Goal: Transaction & Acquisition: Book appointment/travel/reservation

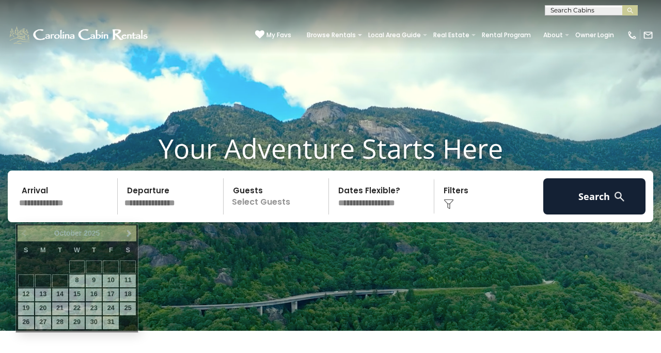
click at [61, 208] on input "text" at bounding box center [66, 196] width 102 height 36
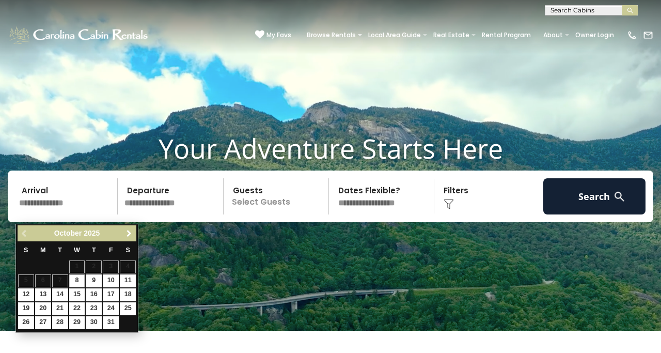
click at [129, 231] on span "Next" at bounding box center [129, 233] width 8 height 8
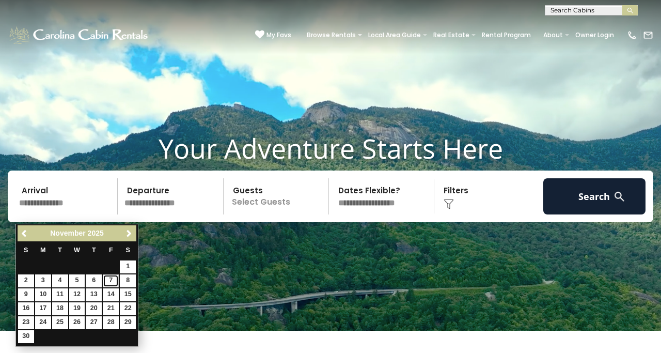
click at [113, 279] on link "7" at bounding box center [111, 280] width 16 height 13
type input "*******"
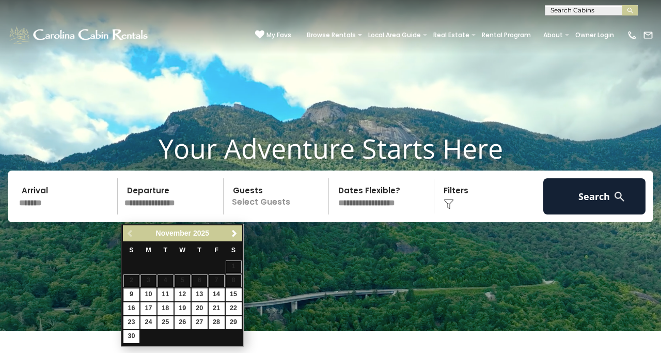
click at [173, 210] on input "text" at bounding box center [172, 196] width 102 height 36
click at [134, 296] on link "9" at bounding box center [131, 294] width 16 height 13
type input "*******"
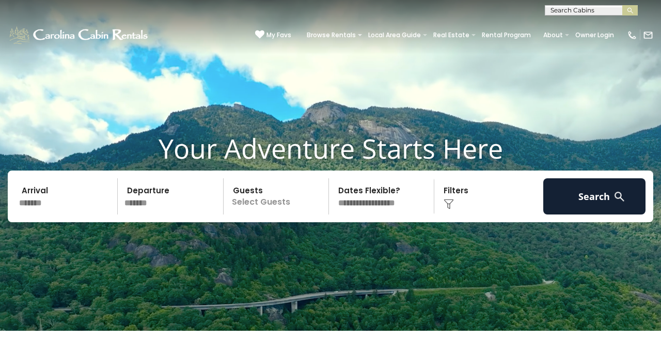
click at [266, 210] on p "Select Guests" at bounding box center [278, 196] width 102 height 36
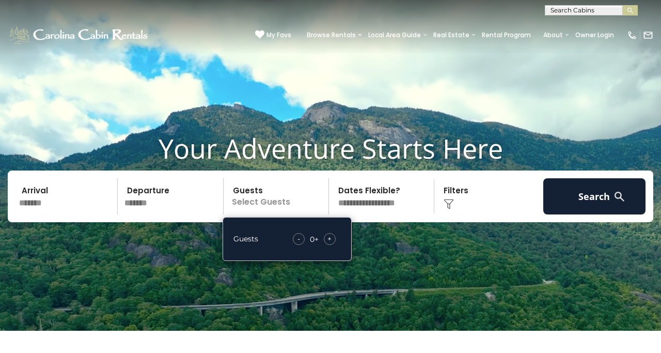
click at [331, 244] on span "+" at bounding box center [330, 239] width 4 height 10
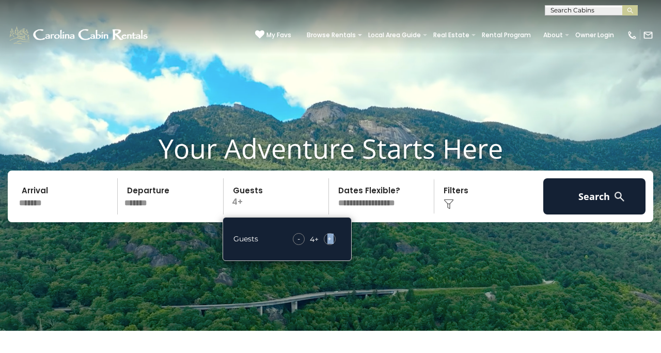
click at [331, 244] on span "+" at bounding box center [330, 239] width 4 height 10
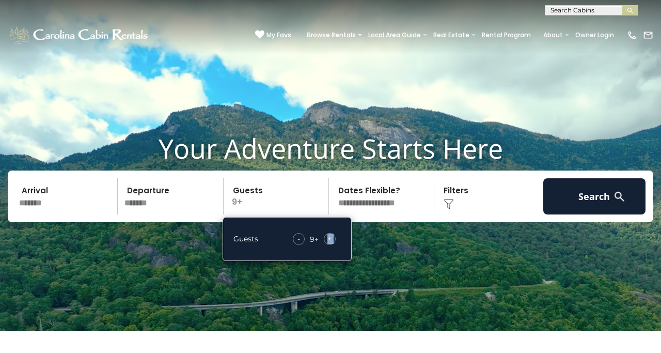
click at [331, 244] on span "+" at bounding box center [330, 239] width 4 height 10
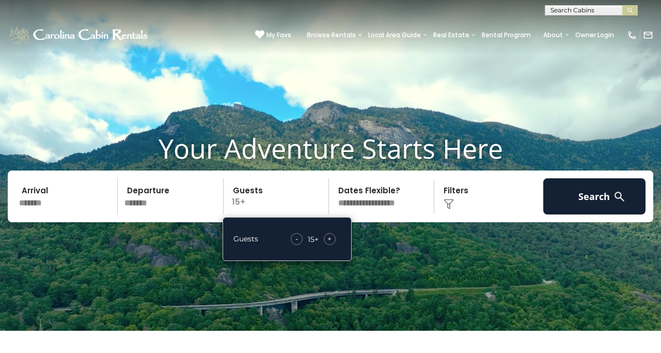
click at [331, 244] on span "+" at bounding box center [330, 239] width 4 height 10
click at [463, 213] on div "Click to Choose" at bounding box center [489, 196] width 102 height 36
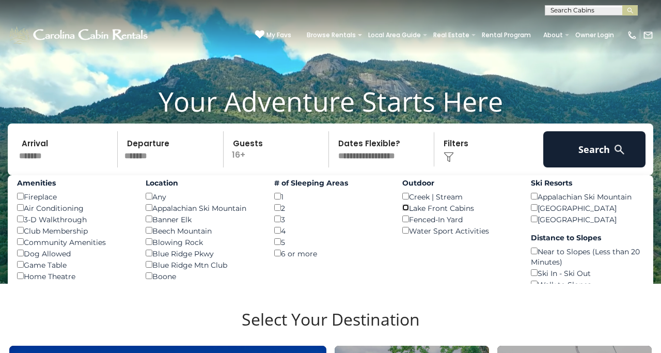
scroll to position [46, 0]
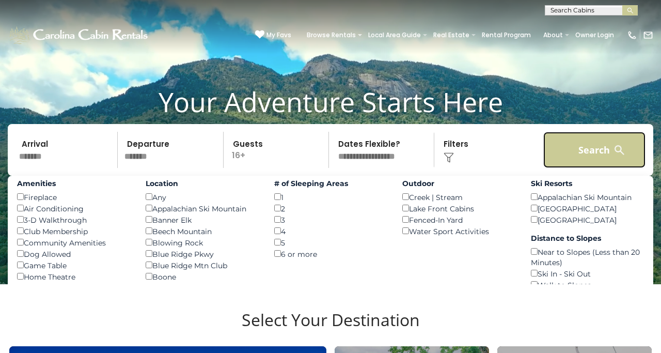
click at [587, 151] on button "Search" at bounding box center [595, 150] width 102 height 36
